Goal: Task Accomplishment & Management: Use online tool/utility

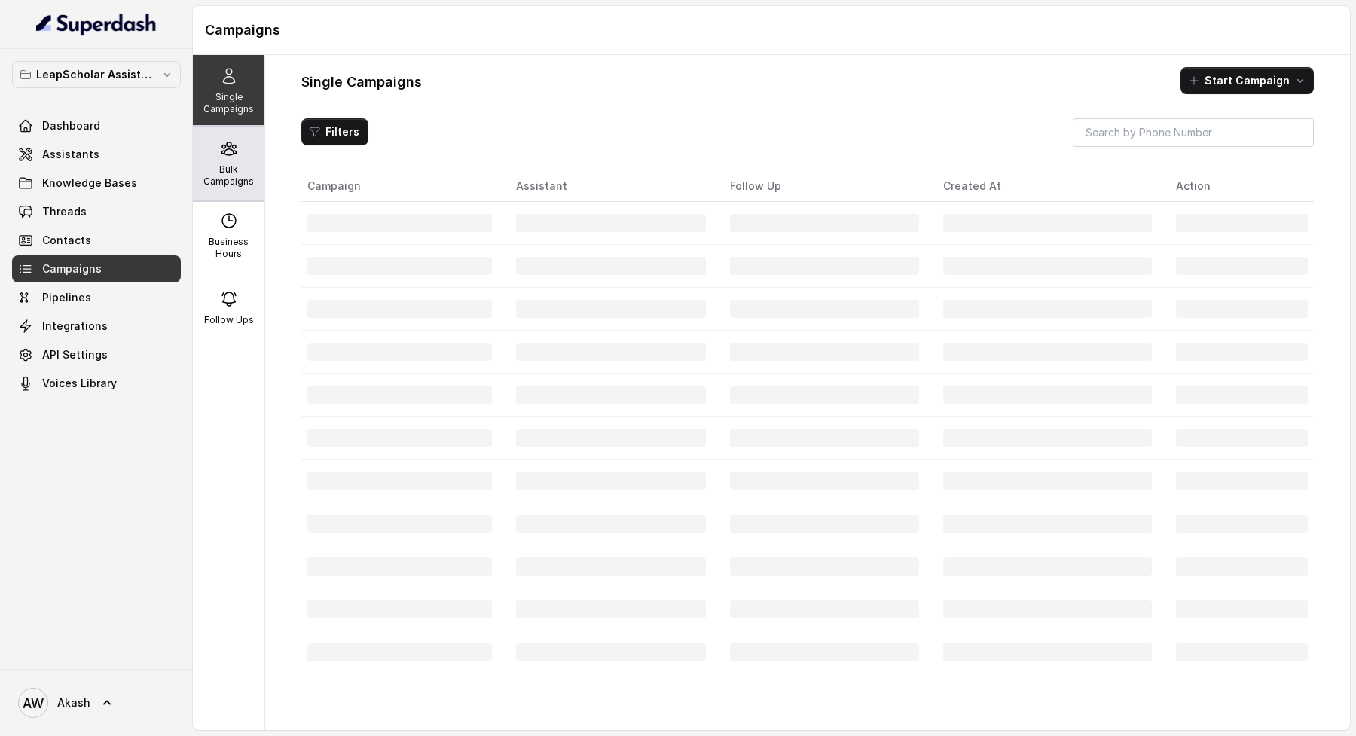
click at [229, 159] on div "Bulk Campaigns" at bounding box center [229, 163] width 72 height 72
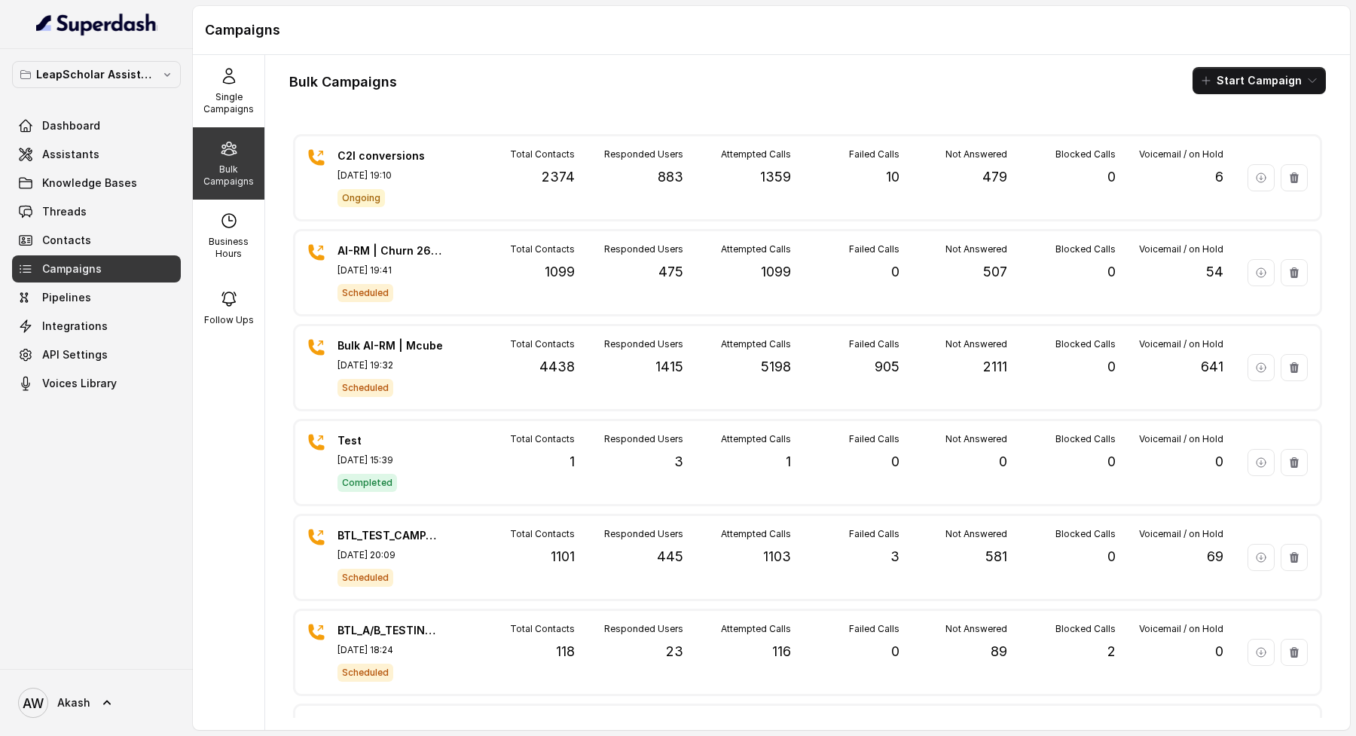
click at [529, 28] on h1 "Campaigns" at bounding box center [771, 30] width 1133 height 24
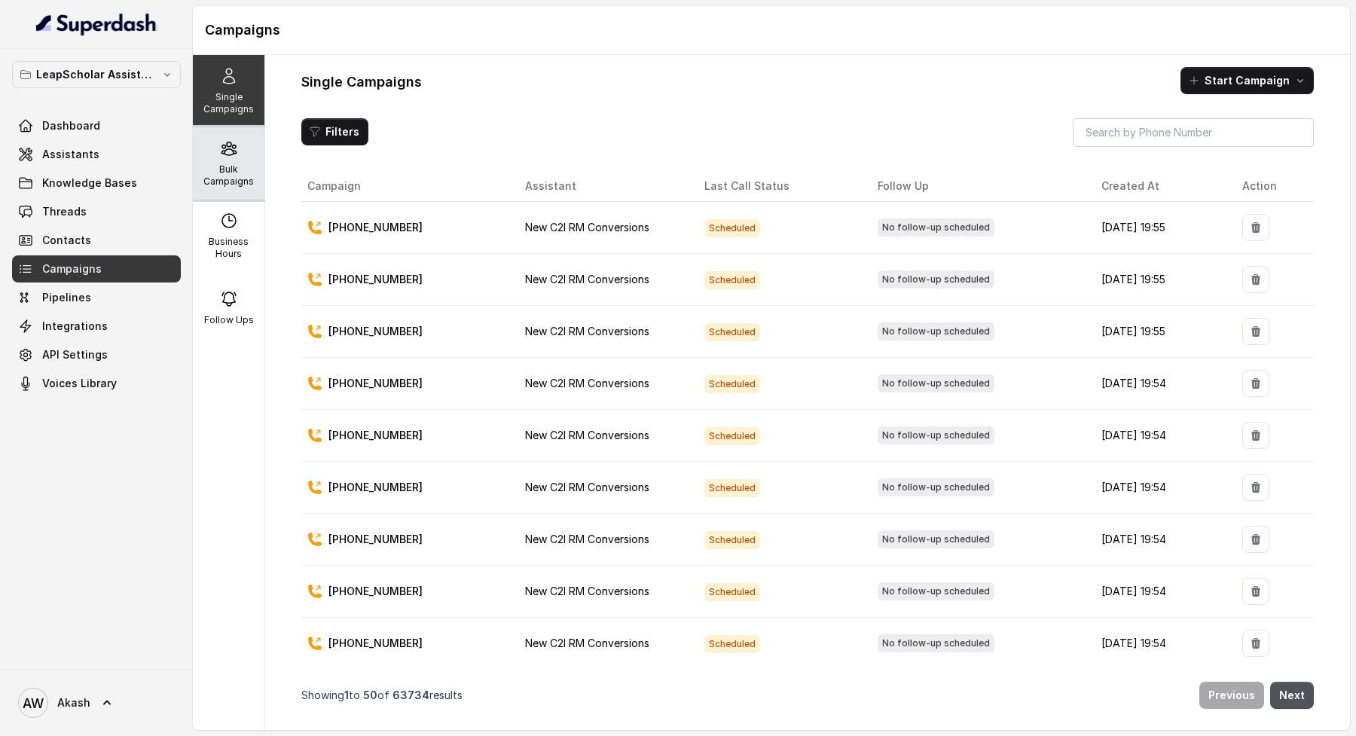
click at [214, 167] on p "Bulk Campaigns" at bounding box center [229, 175] width 60 height 24
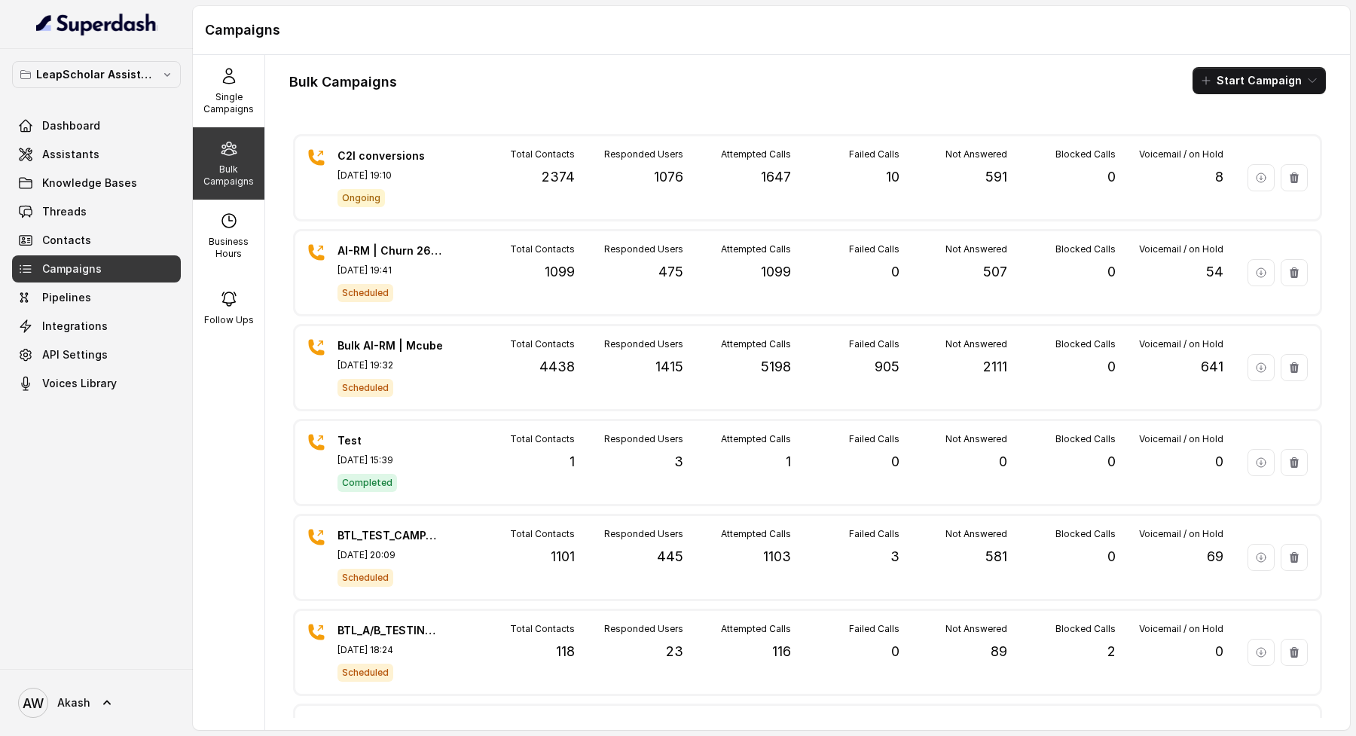
click at [362, 75] on h1 "Bulk Campaigns" at bounding box center [343, 82] width 108 height 24
click at [392, 76] on h1 "Bulk Campaigns" at bounding box center [343, 82] width 108 height 24
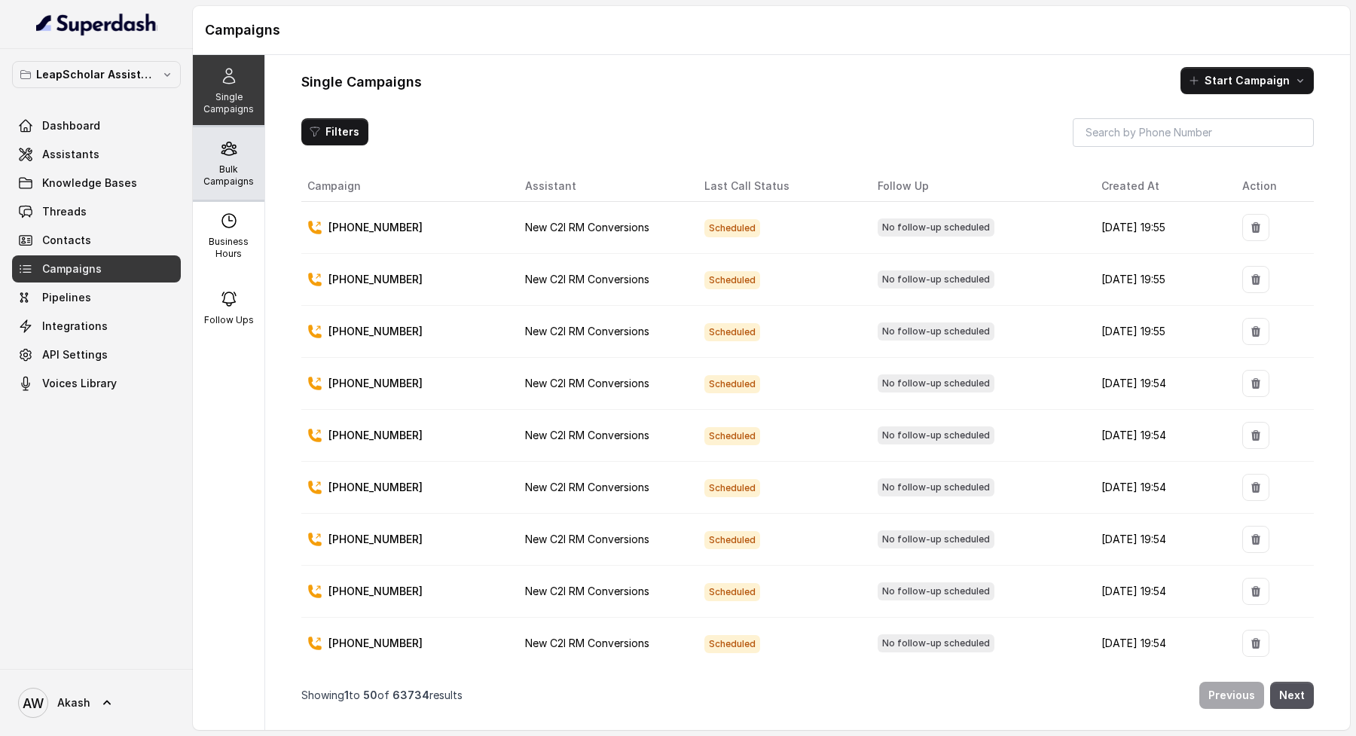
click at [233, 158] on div "Bulk Campaigns" at bounding box center [229, 163] width 72 height 72
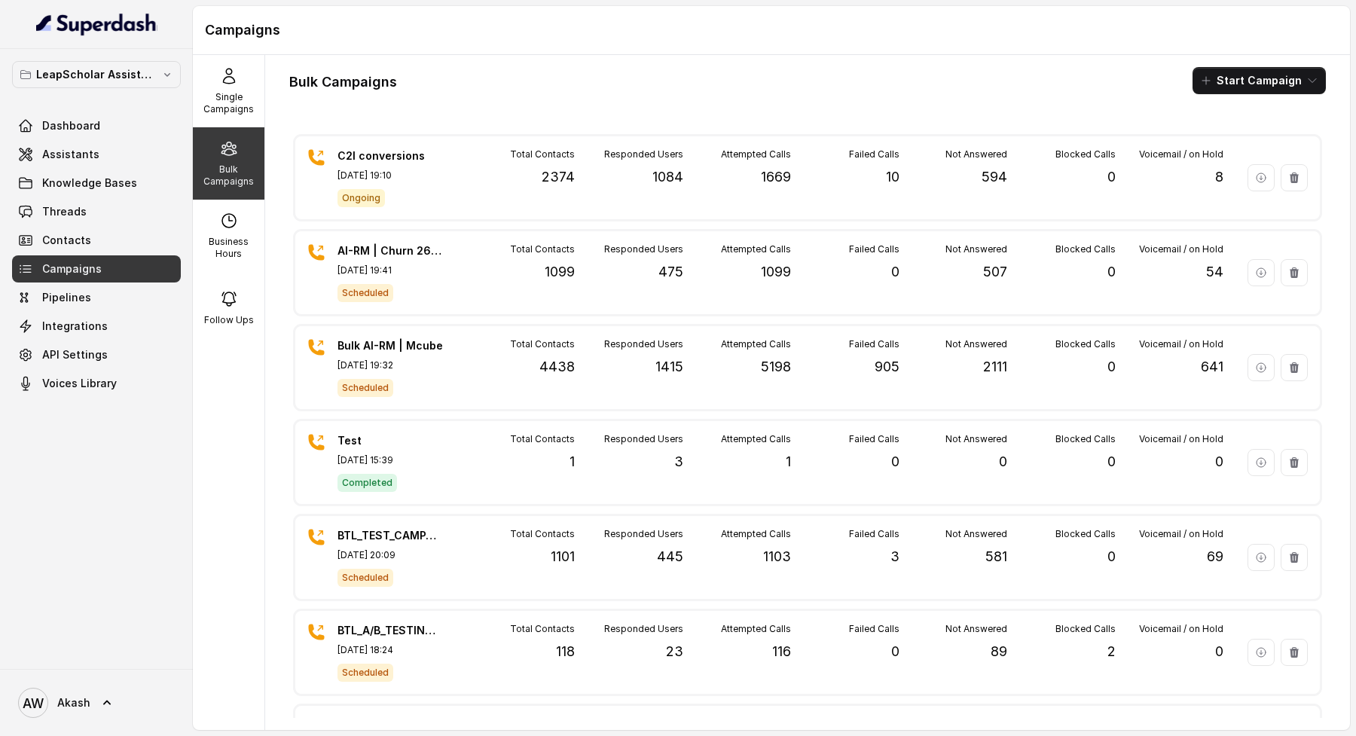
click at [318, 75] on h1 "Bulk Campaigns" at bounding box center [343, 82] width 108 height 24
click at [318, 77] on h1 "Bulk Campaigns" at bounding box center [343, 82] width 108 height 24
click at [339, 77] on h1 "Bulk Campaigns" at bounding box center [343, 82] width 108 height 24
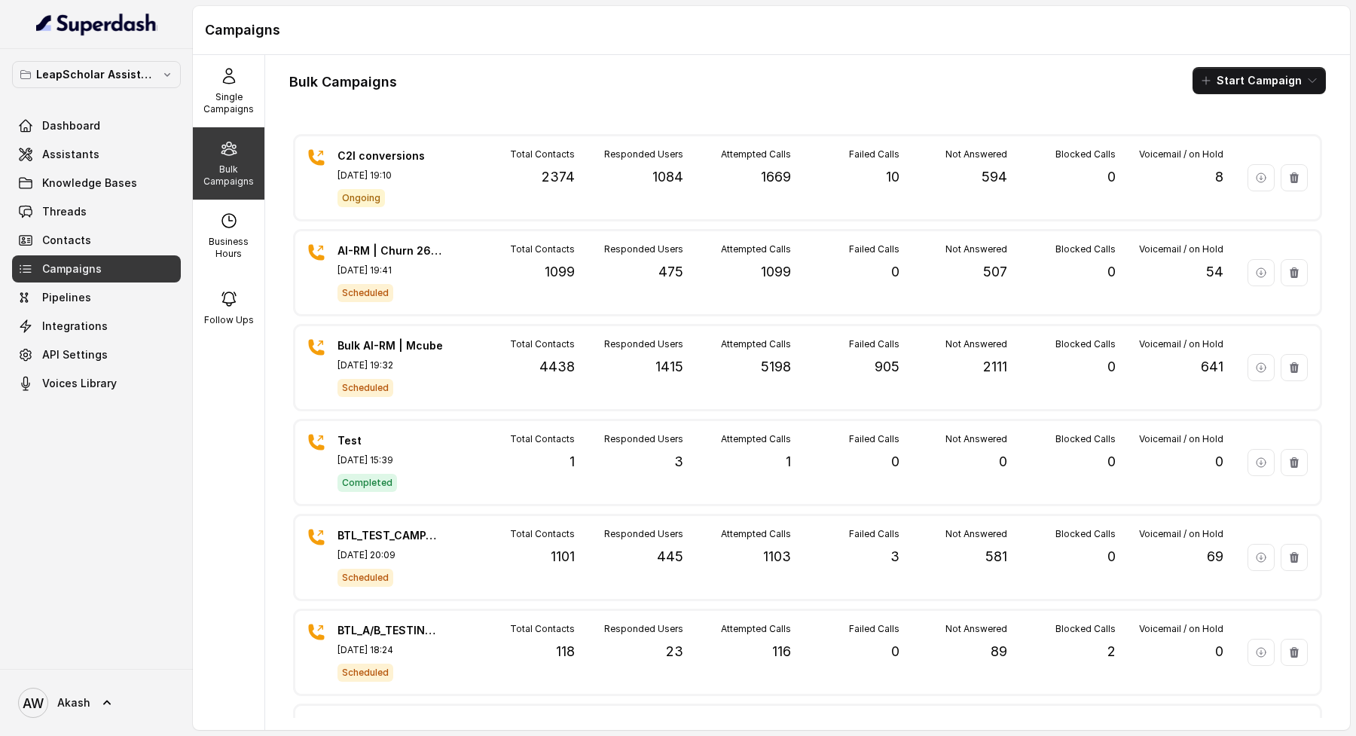
click at [339, 77] on h1 "Bulk Campaigns" at bounding box center [343, 82] width 108 height 24
